Goal: Task Accomplishment & Management: Manage account settings

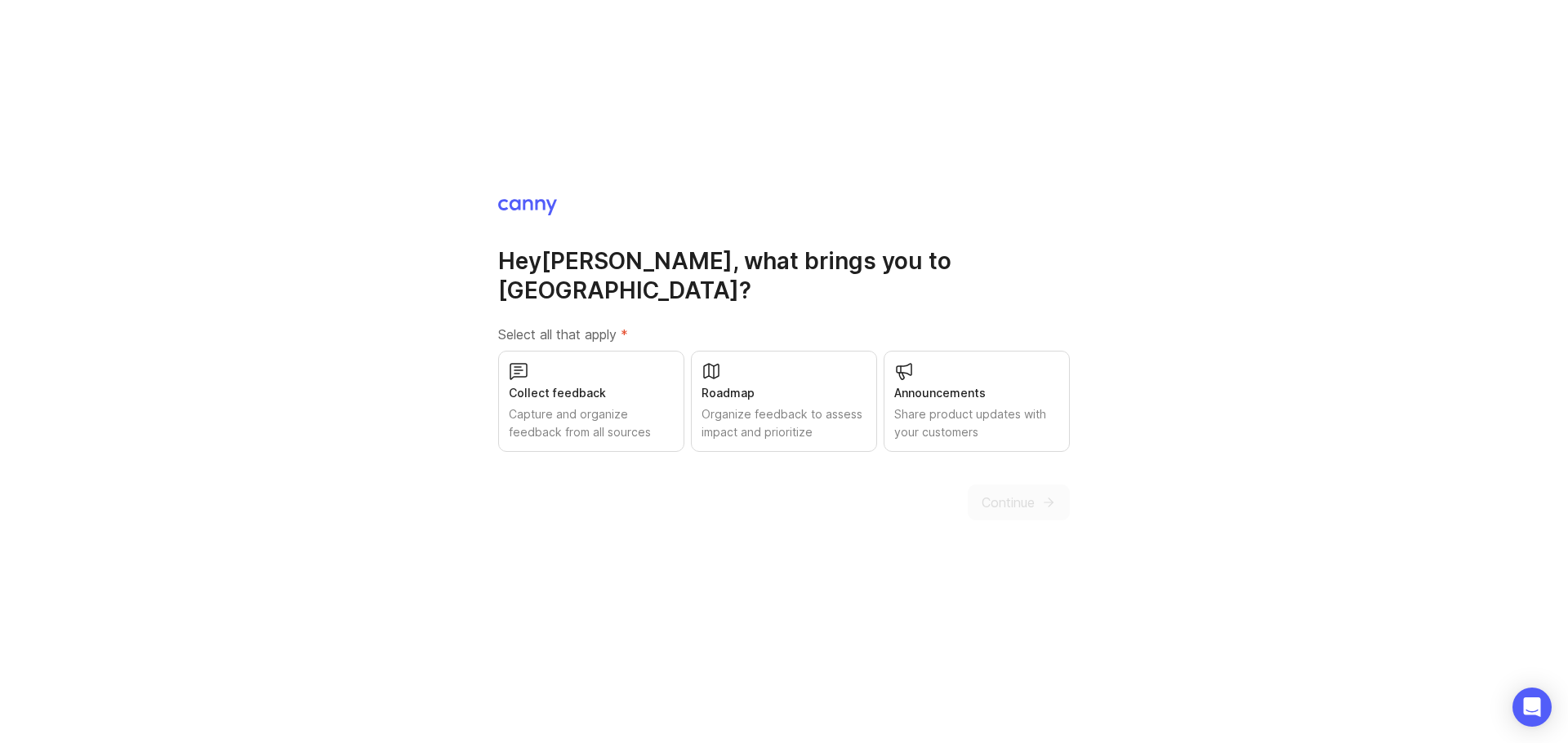
click at [640, 405] on div "Capture and organize feedback from all sources" at bounding box center [591, 423] width 165 height 36
click at [765, 405] on div "Organize feedback to assess impact and prioritize" at bounding box center [783, 423] width 165 height 36
drag, startPoint x: 974, startPoint y: 391, endPoint x: 997, endPoint y: 432, distance: 47.0
click at [974, 405] on div "Share product updates with your customers" at bounding box center [976, 423] width 165 height 36
click at [1034, 487] on button "Continue" at bounding box center [1018, 503] width 102 height 36
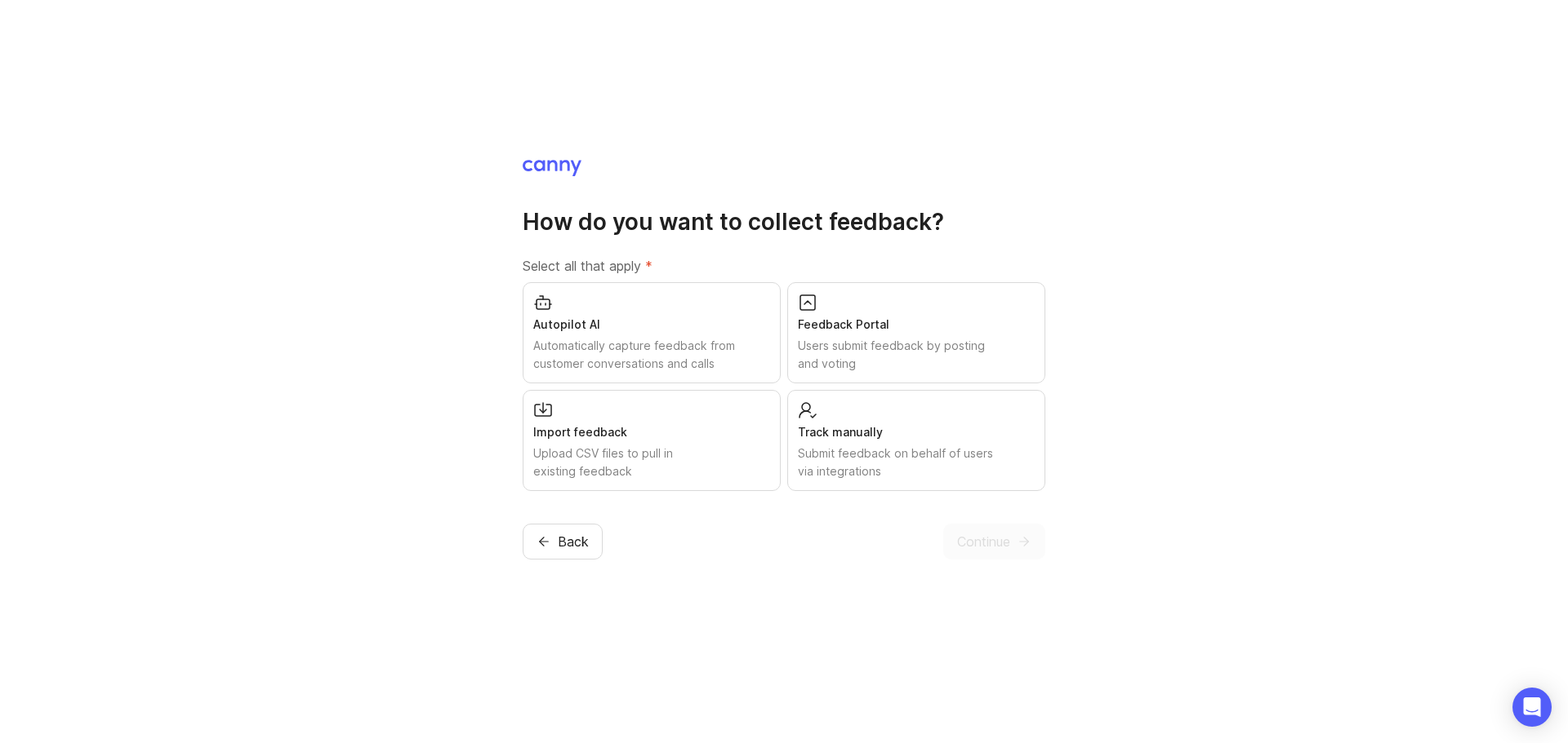
click at [978, 327] on div "Feedback Portal" at bounding box center [915, 324] width 237 height 18
click at [986, 438] on div "Track manually" at bounding box center [915, 432] width 237 height 18
click at [1010, 553] on button "Continue" at bounding box center [994, 542] width 102 height 36
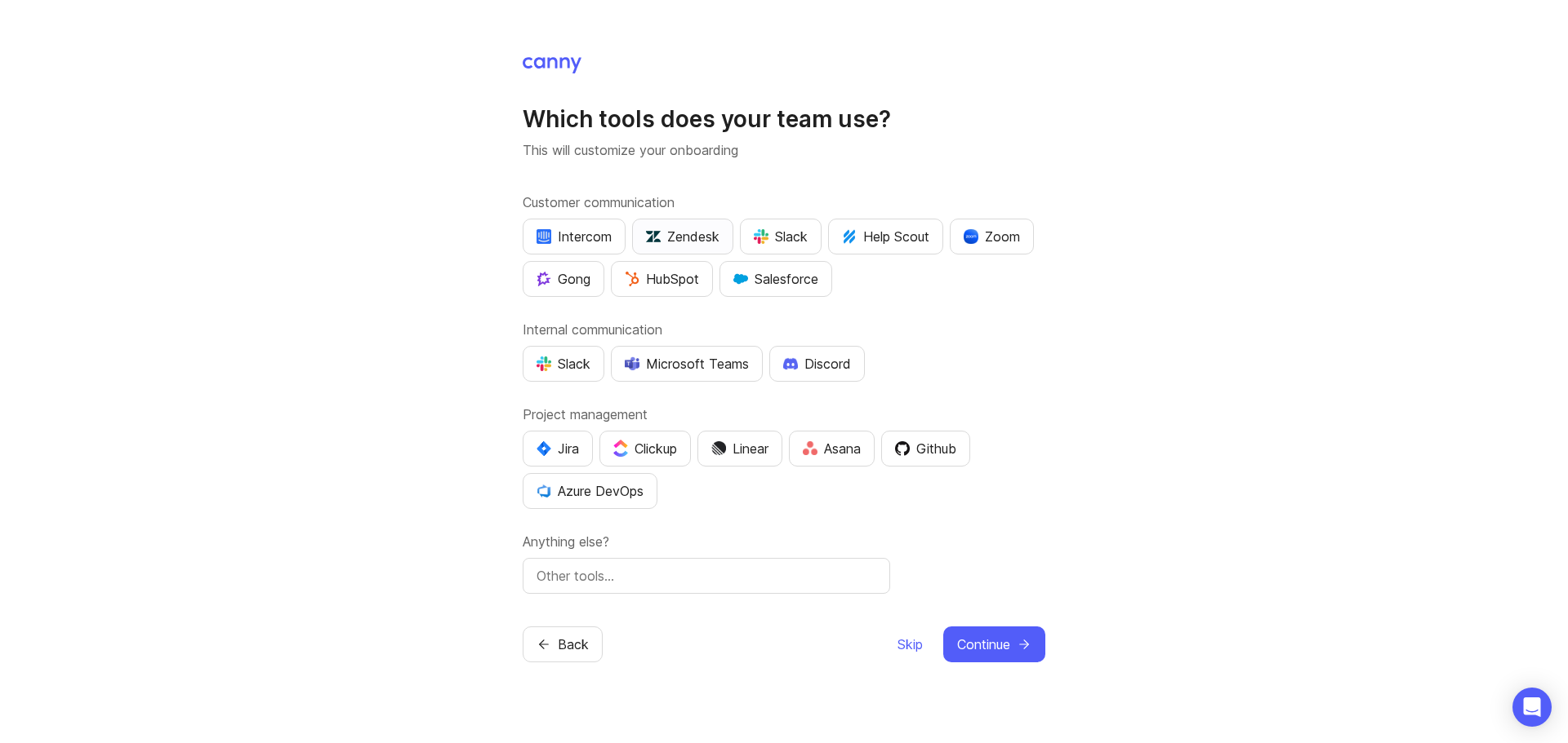
click at [677, 233] on div "Zendesk" at bounding box center [683, 237] width 74 height 20
click at [1004, 235] on div "Zoom" at bounding box center [992, 237] width 57 height 20
click at [691, 372] on div "Microsoft Teams" at bounding box center [687, 364] width 125 height 20
click at [703, 365] on div "Microsoft Teams" at bounding box center [687, 364] width 125 height 20
click at [912, 647] on span "Skip" at bounding box center [909, 644] width 25 height 20
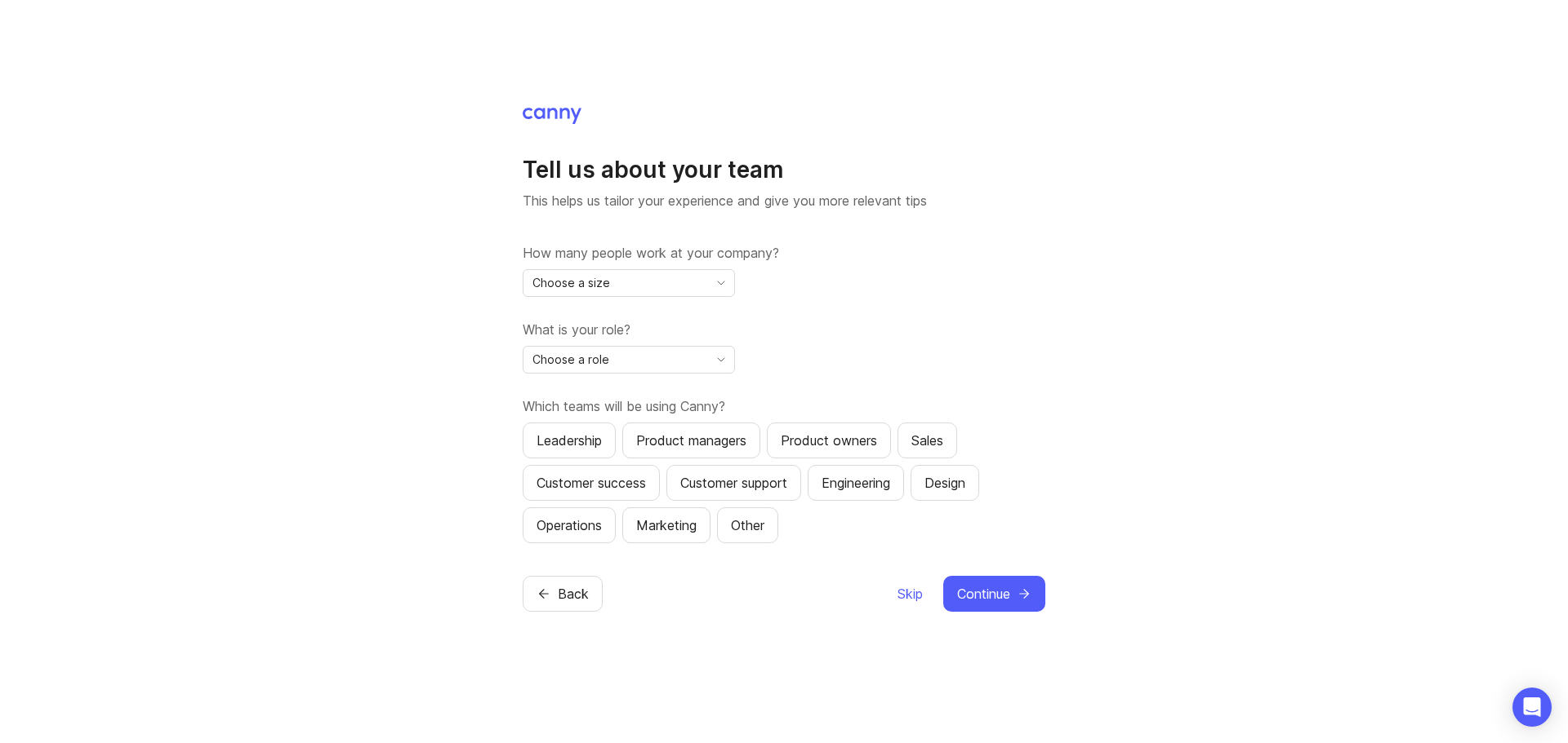
click at [713, 275] on span "toggle menu" at bounding box center [721, 283] width 26 height 18
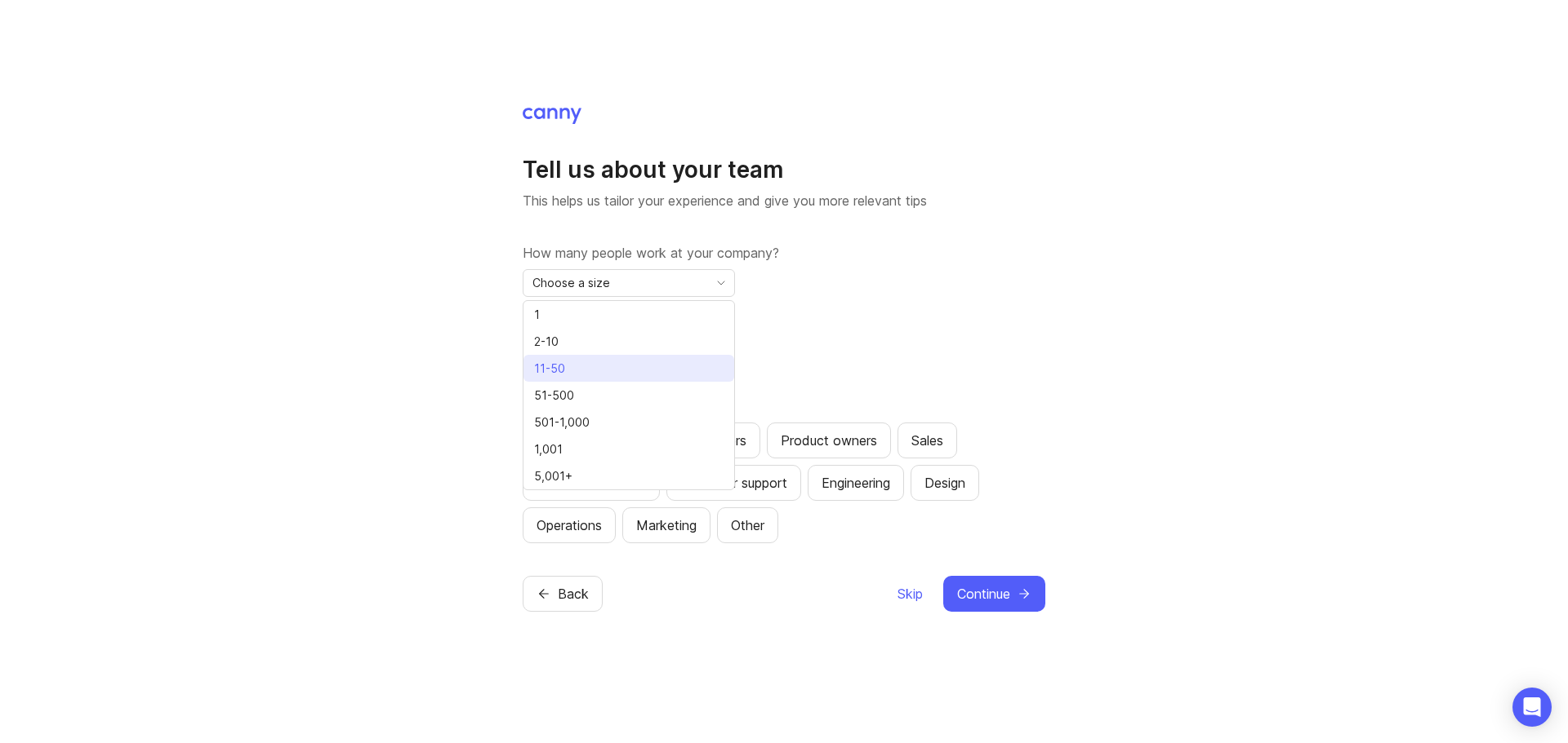
click at [609, 368] on li "11-50" at bounding box center [628, 368] width 210 height 27
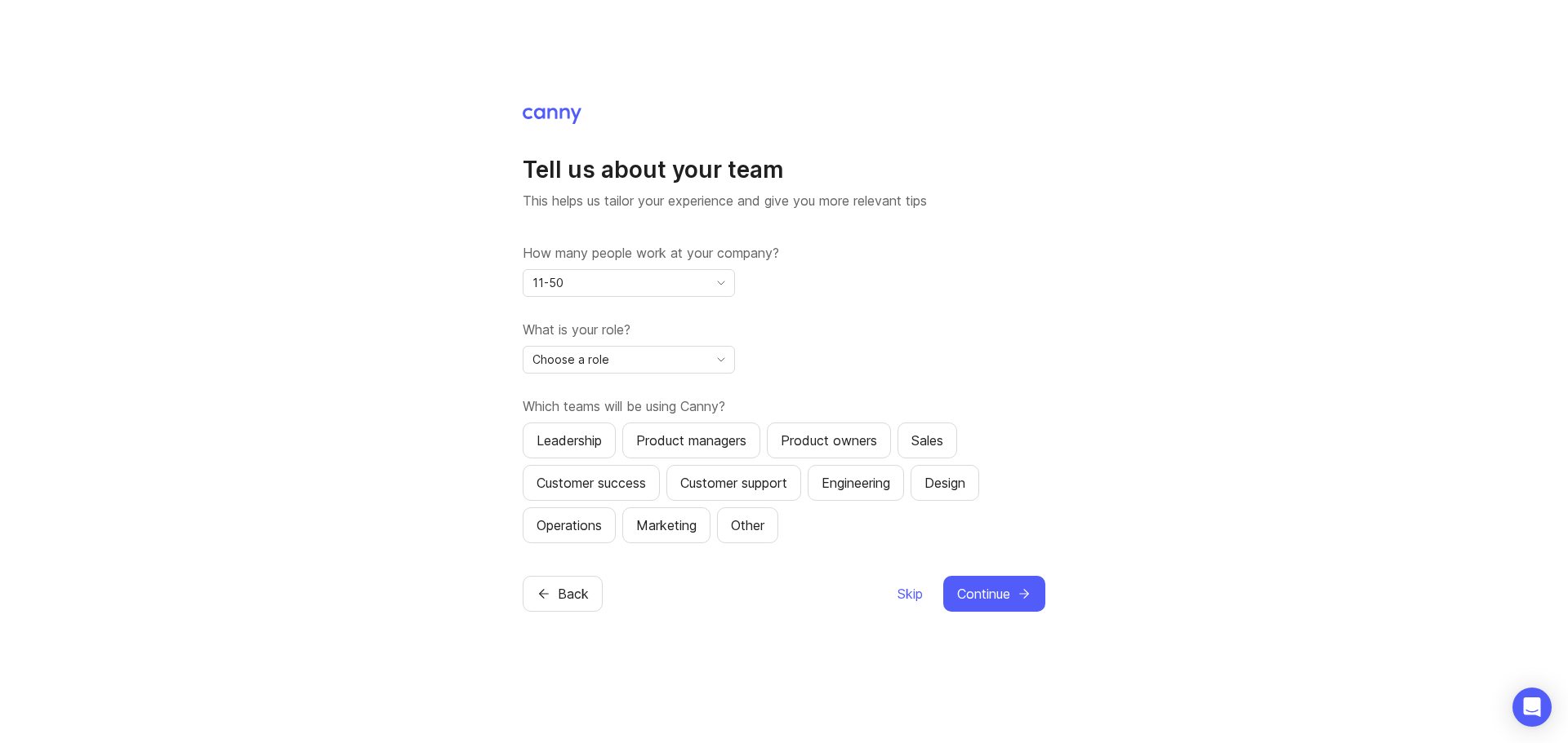
click at [1042, 362] on div "What is your role? Choose a role" at bounding box center [784, 346] width 523 height 54
click at [719, 363] on icon "toggle icon" at bounding box center [721, 360] width 26 height 13
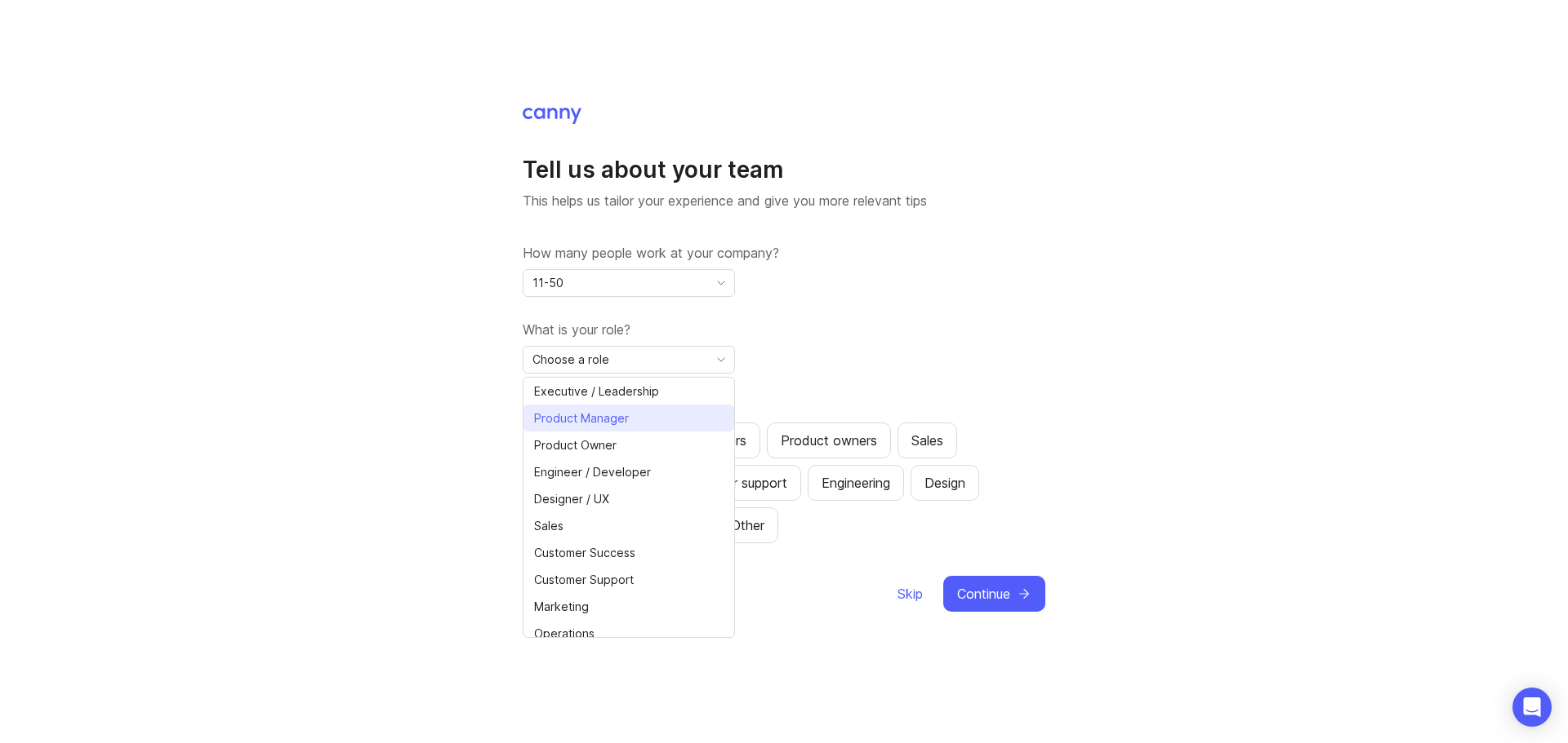
click at [630, 421] on span "Product Manager" at bounding box center [584, 418] width 101 height 18
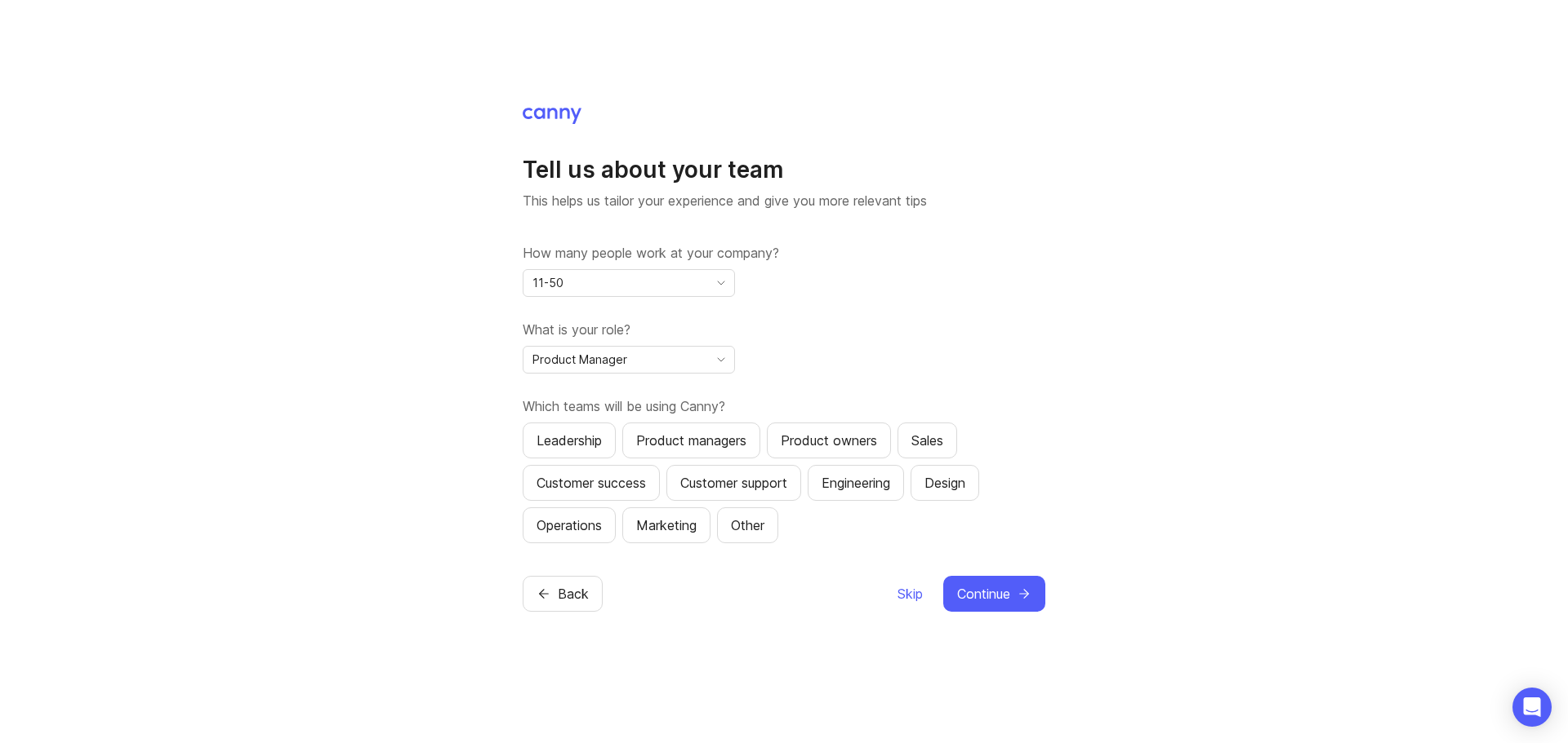
click at [909, 334] on label "What is your role?" at bounding box center [784, 329] width 523 height 20
click at [569, 526] on div "Operations" at bounding box center [569, 525] width 65 height 20
click at [764, 484] on div "Customer support" at bounding box center [733, 483] width 107 height 20
click at [709, 439] on div "Product managers" at bounding box center [691, 440] width 110 height 20
click at [579, 436] on div "Leadership" at bounding box center [569, 440] width 65 height 20
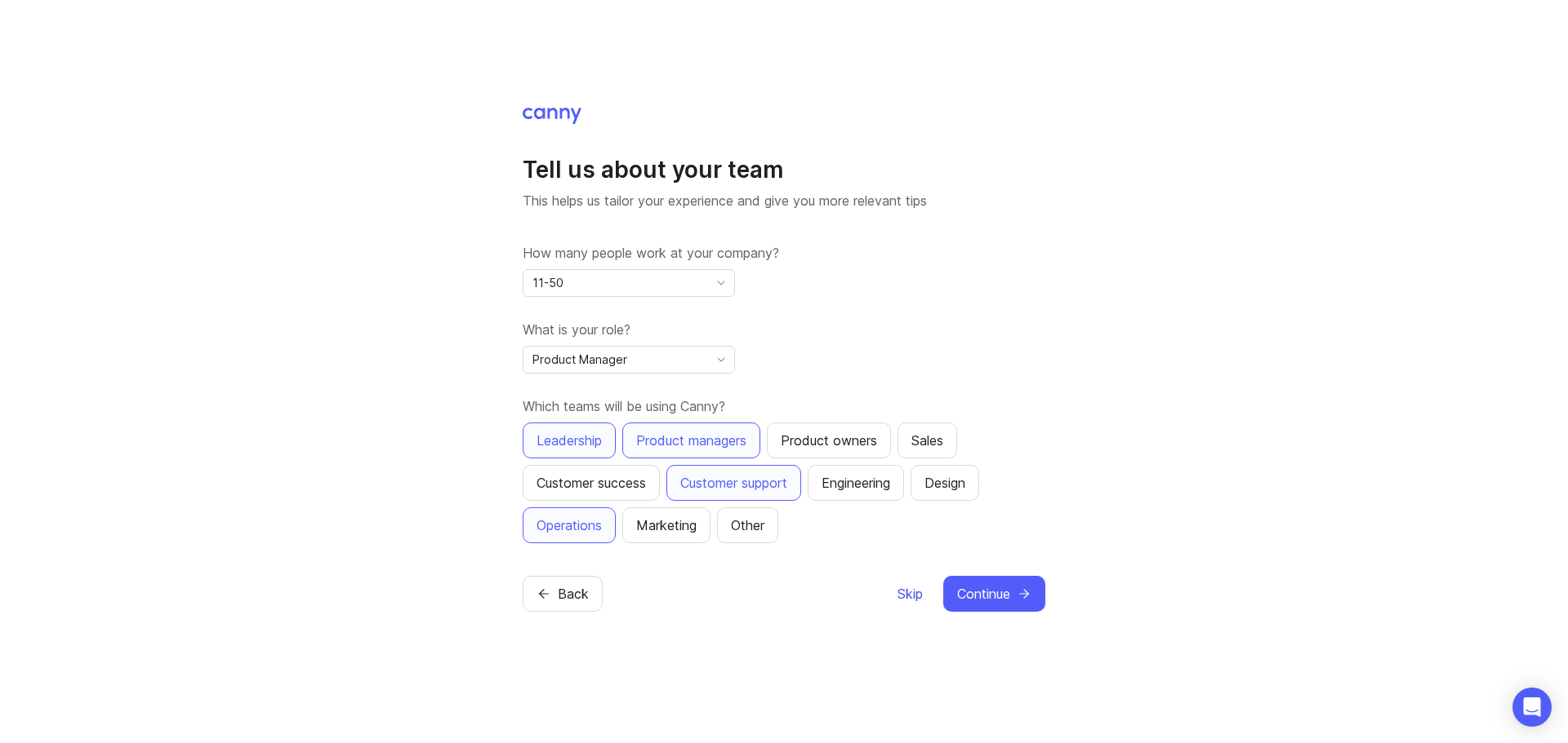
click at [901, 594] on span "Skip" at bounding box center [909, 594] width 25 height 20
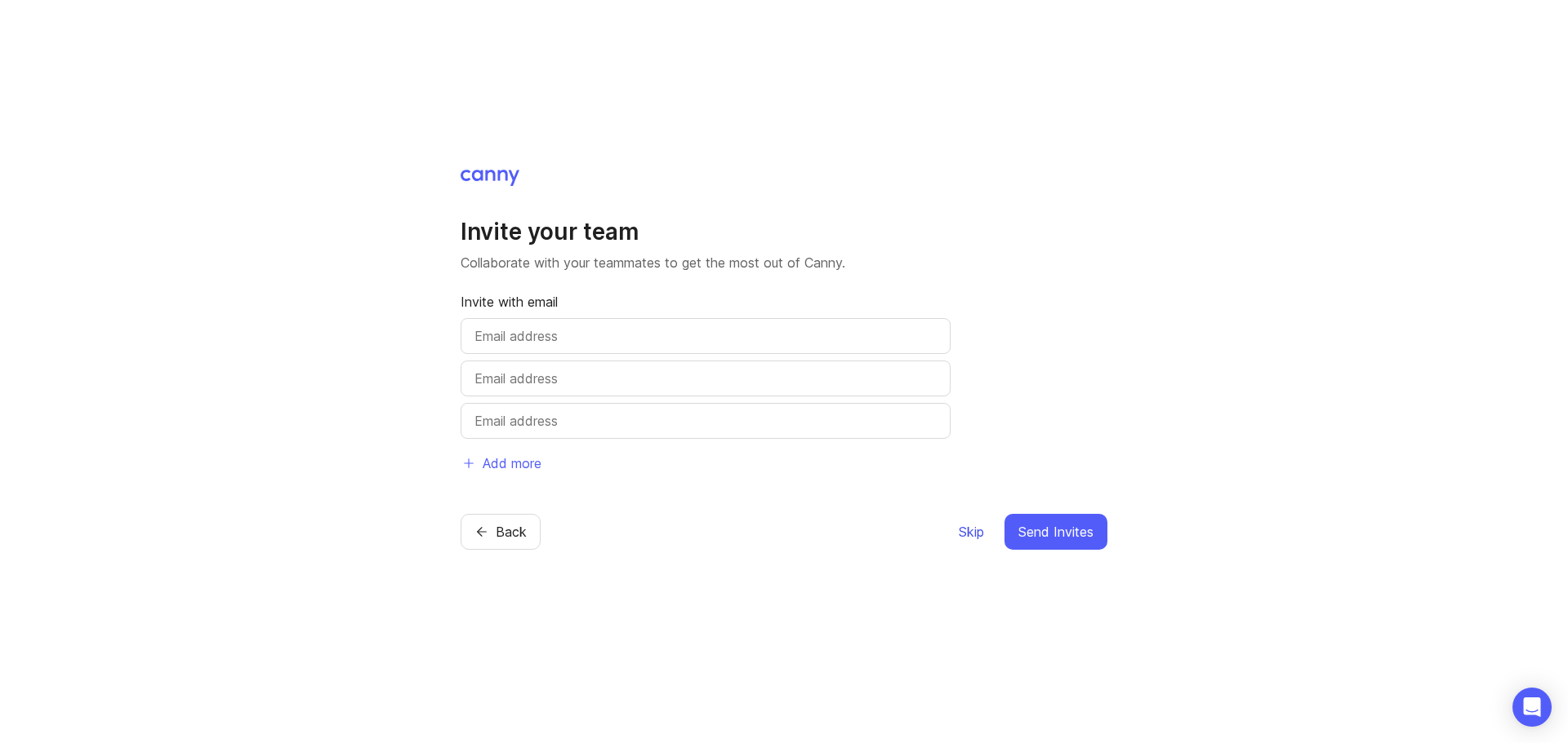
click at [965, 530] on span "Skip" at bounding box center [971, 532] width 25 height 20
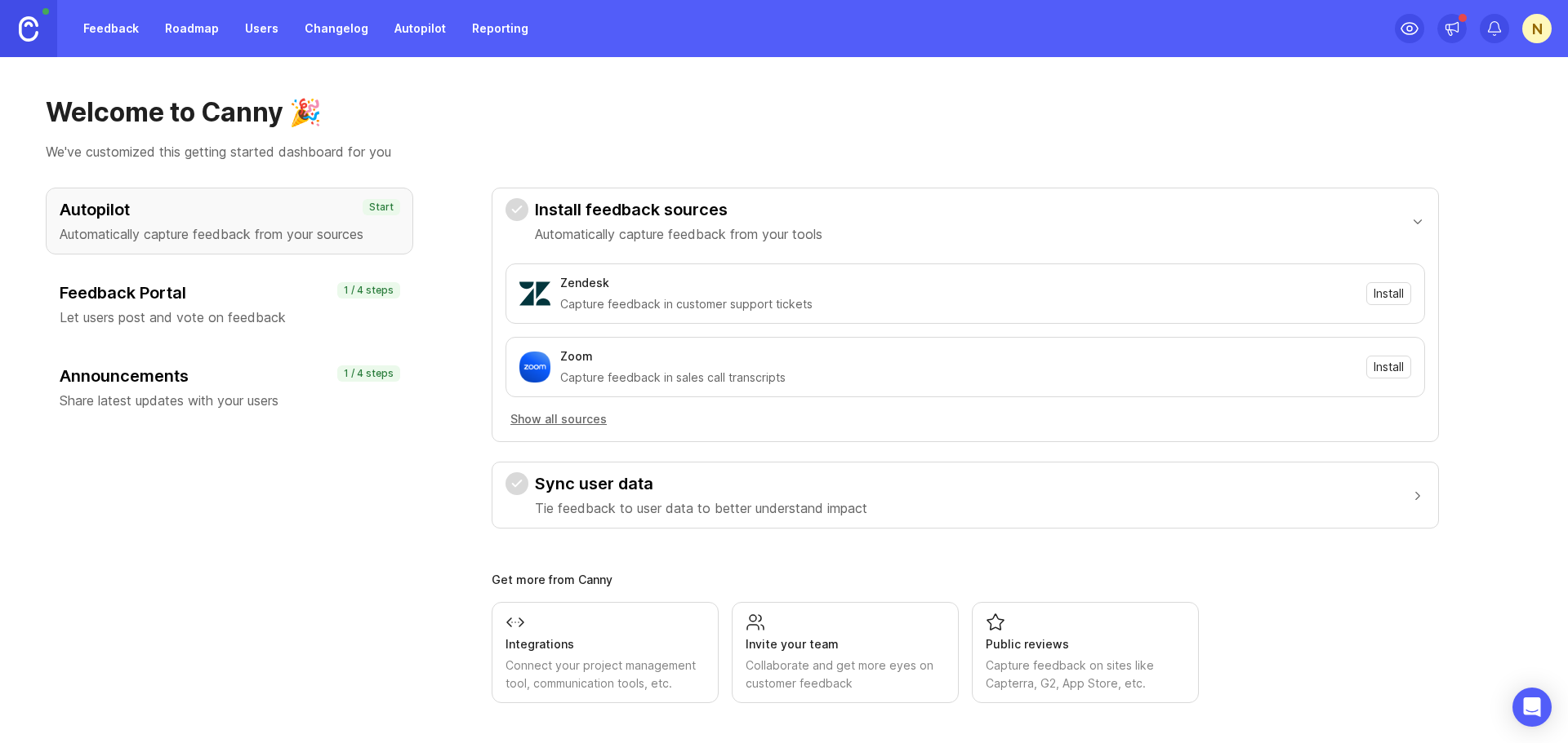
click at [1538, 25] on div "N" at bounding box center [1536, 28] width 29 height 29
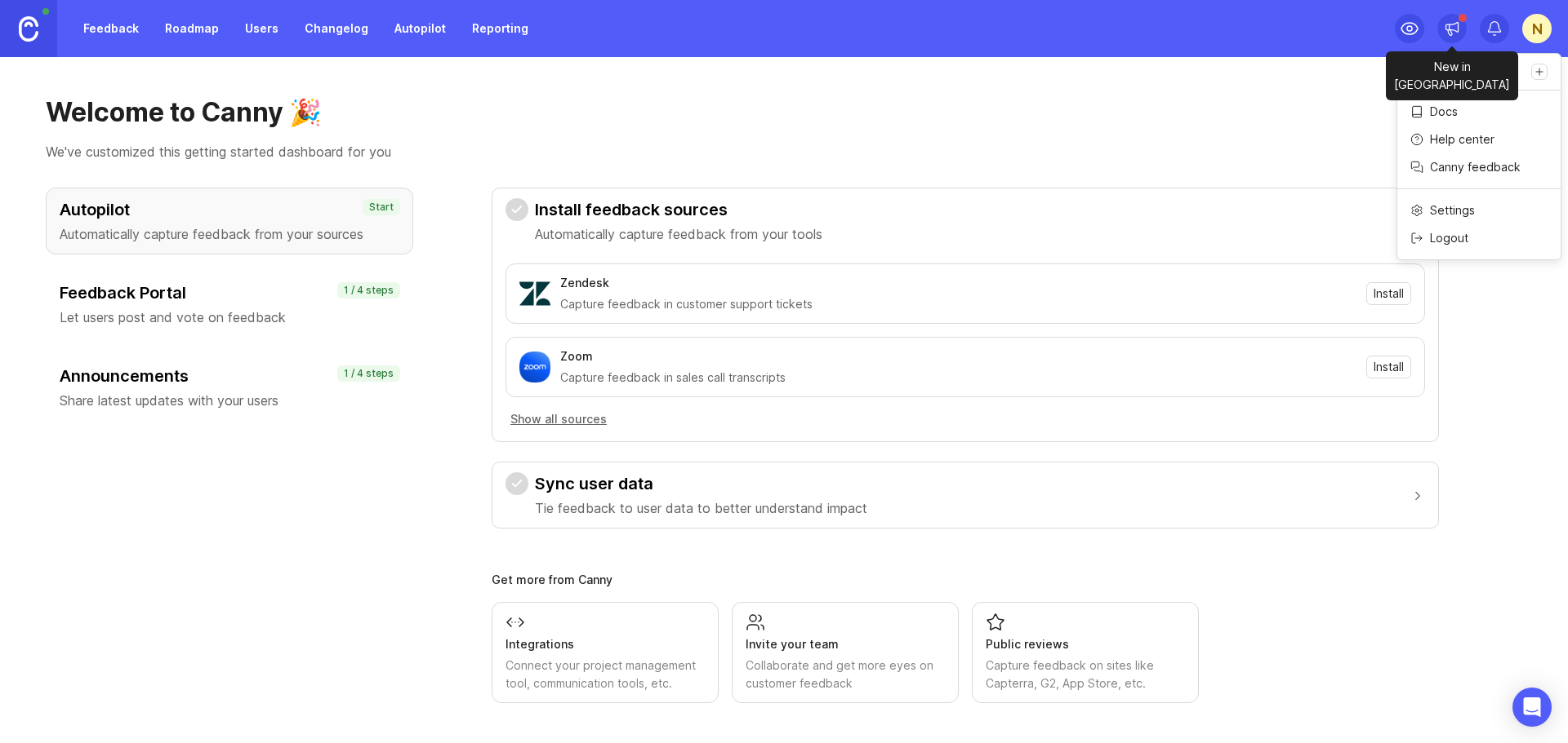
click at [1450, 27] on icon at bounding box center [1451, 28] width 16 height 16
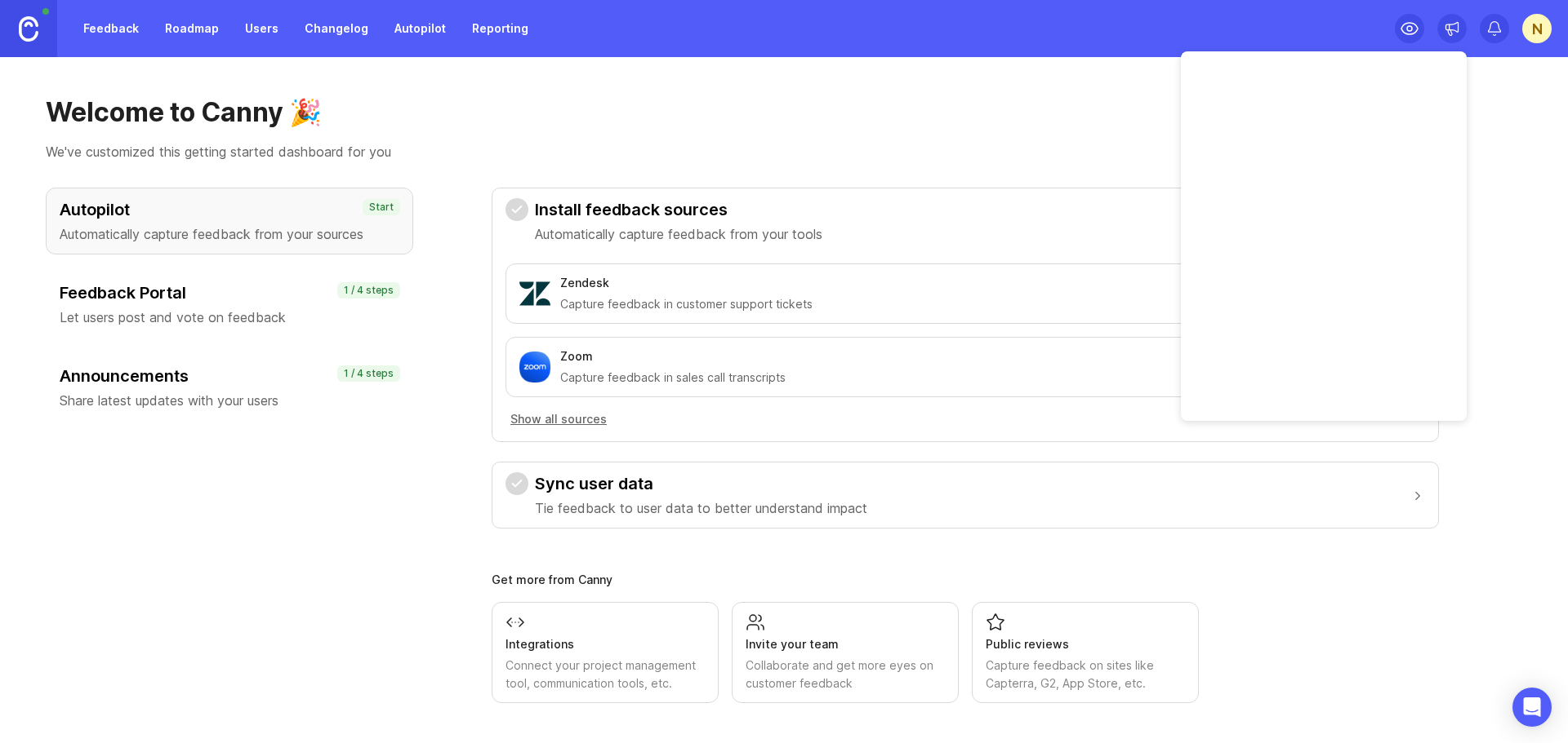
click at [1063, 147] on p "We've customized this getting started dashboard for you" at bounding box center [783, 152] width 1476 height 20
